Goal: Task Accomplishment & Management: Manage account settings

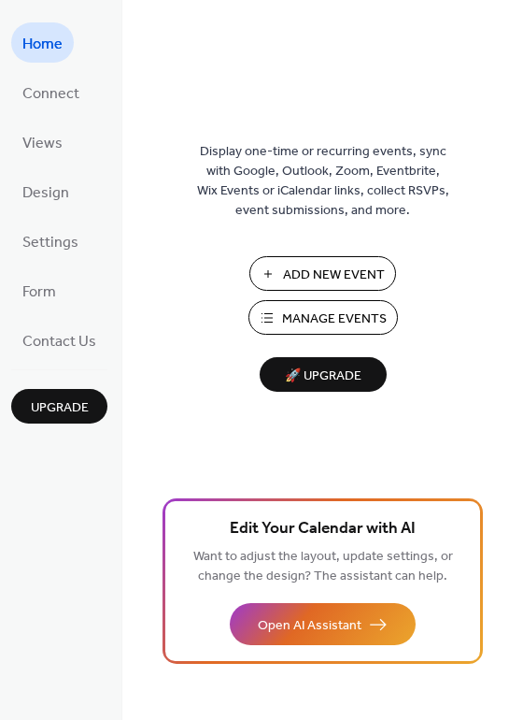
click at [312, 324] on span "Manage Events" at bounding box center [334, 319] width 105 height 20
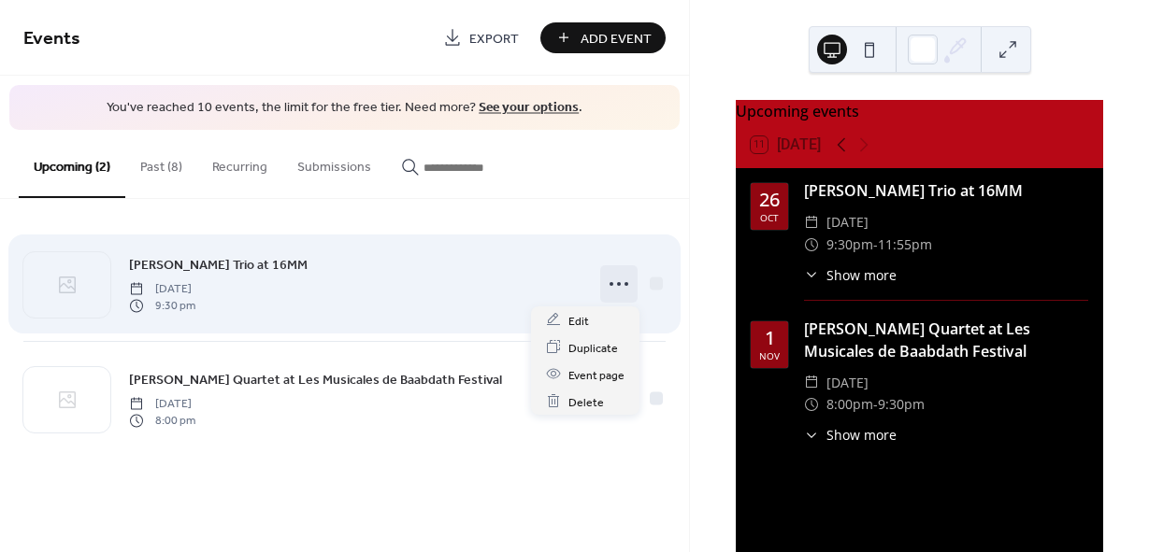
click at [612, 280] on icon at bounding box center [619, 284] width 30 height 30
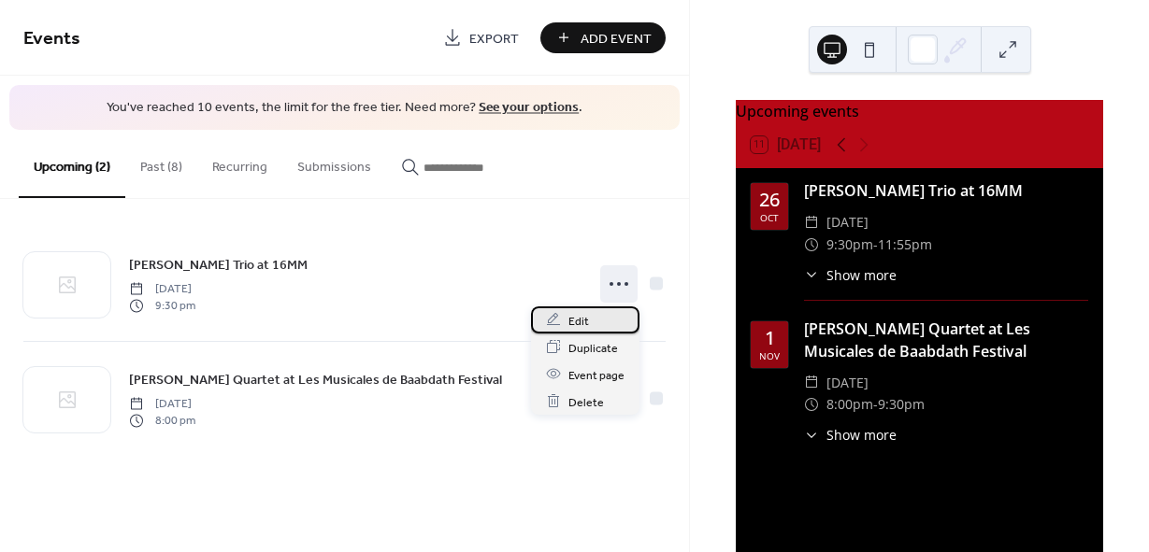
click at [585, 318] on span "Edit" at bounding box center [578, 321] width 21 height 20
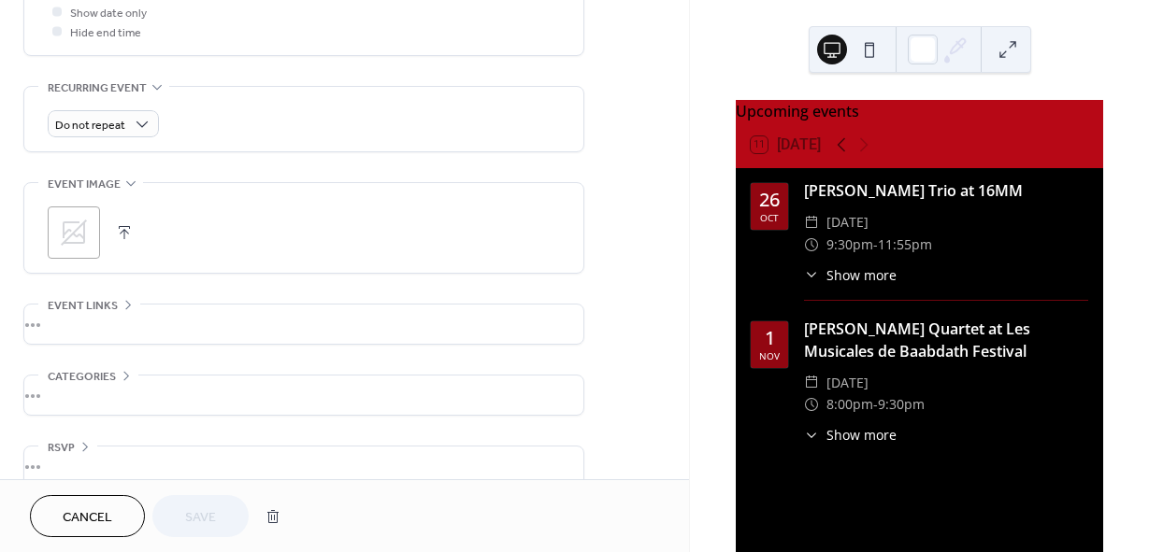
scroll to position [750, 0]
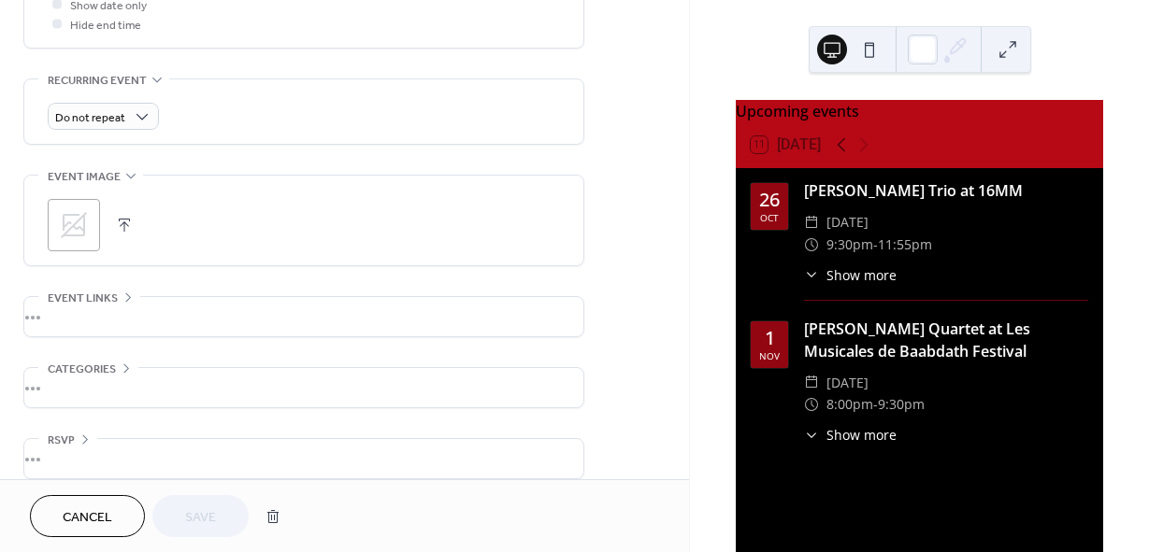
click at [122, 229] on button "button" at bounding box center [124, 225] width 26 height 26
click at [205, 509] on span "Save" at bounding box center [200, 518] width 31 height 20
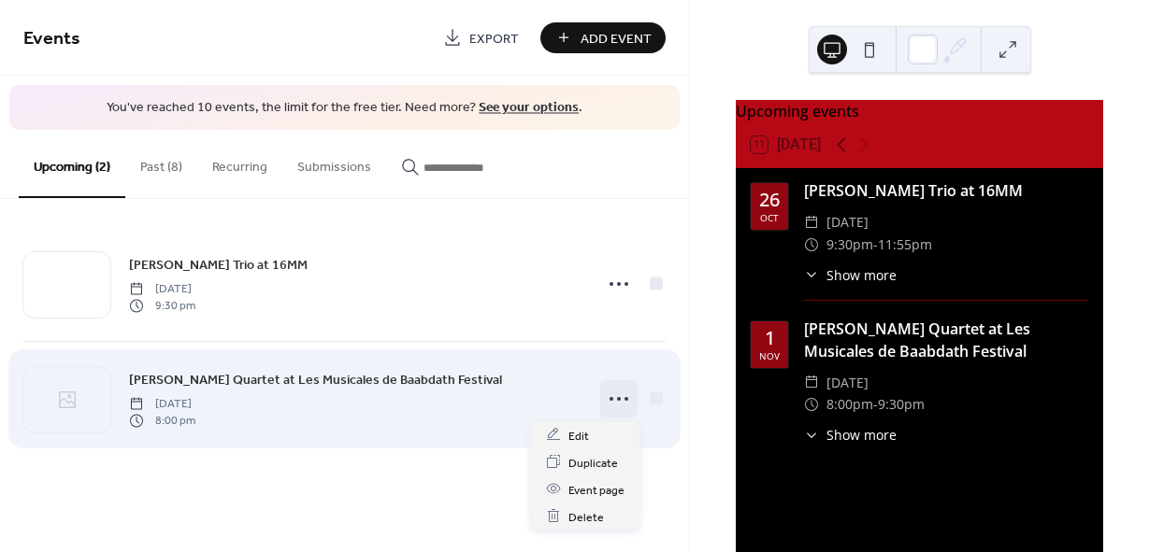
click at [608, 398] on icon at bounding box center [619, 399] width 30 height 30
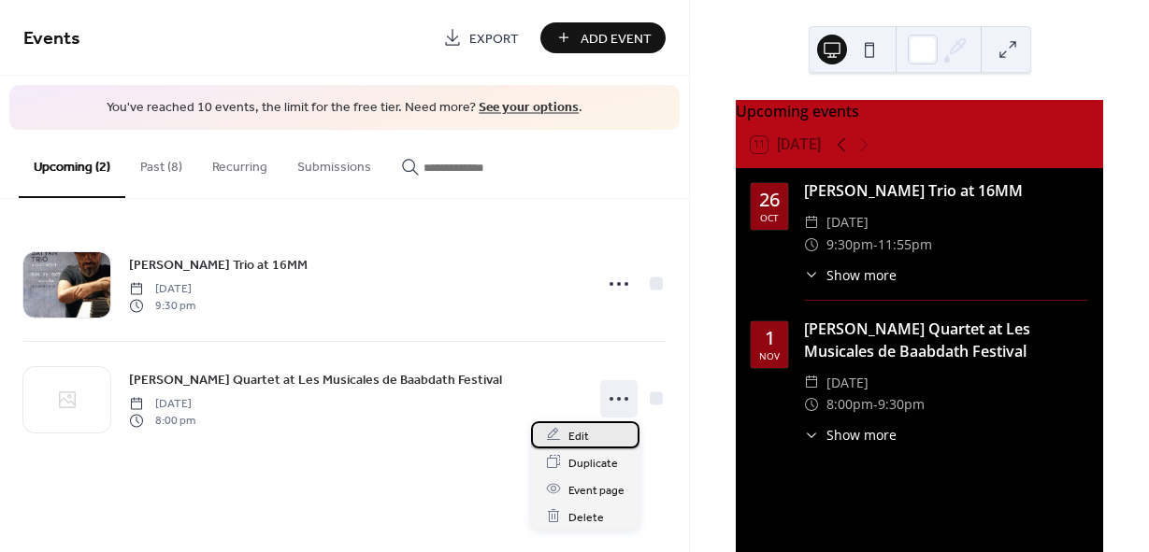
click at [579, 432] on span "Edit" at bounding box center [578, 436] width 21 height 20
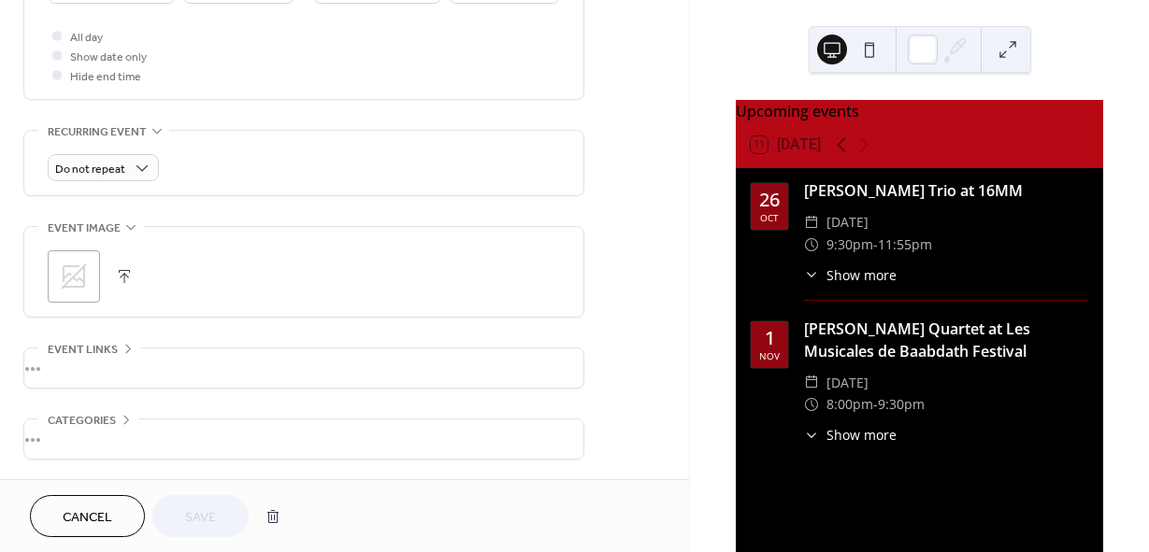
scroll to position [699, 0]
click at [119, 271] on button "button" at bounding box center [124, 276] width 26 height 26
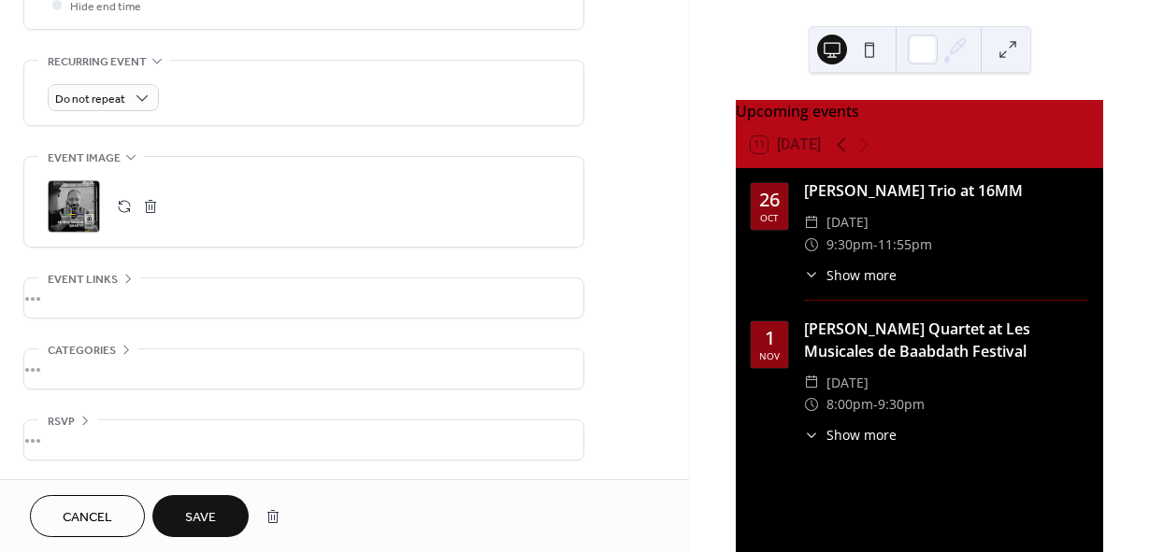
click at [200, 518] on span "Save" at bounding box center [200, 518] width 31 height 20
